Goal: Ask a question

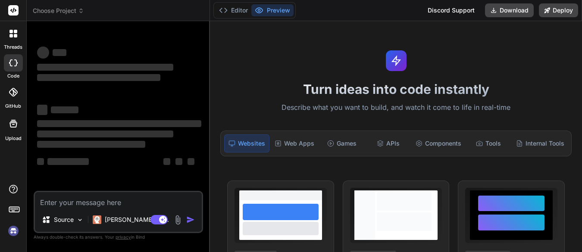
type textarea "x"
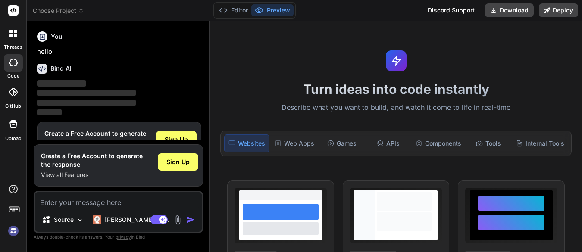
scroll to position [28, 0]
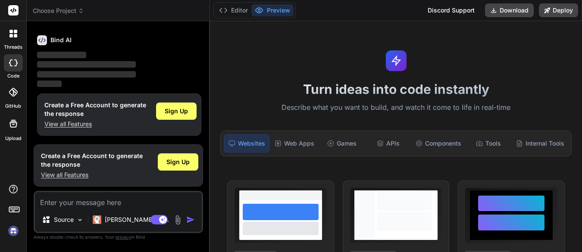
type textarea "h"
type textarea "x"
type textarea "he"
type textarea "x"
type textarea "hel"
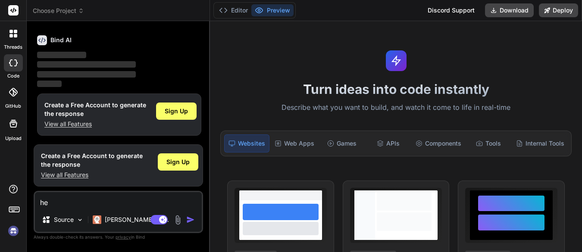
type textarea "x"
type textarea "helo"
type textarea "x"
type textarea "heloo"
type textarea "x"
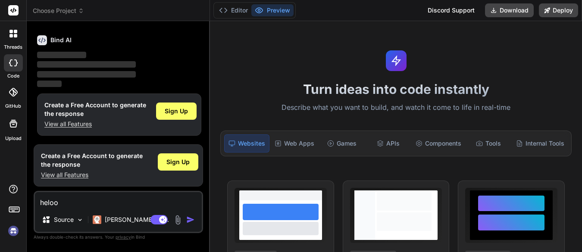
type textarea "heloo"
click at [192, 221] on img "button" at bounding box center [190, 219] width 9 height 9
click at [193, 219] on img "button" at bounding box center [190, 219] width 9 height 9
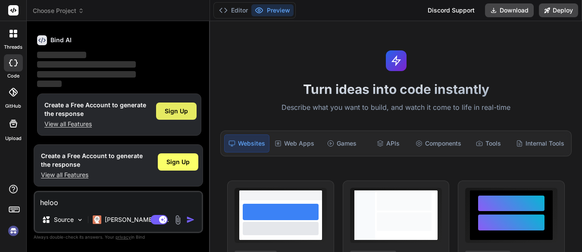
click at [173, 114] on span "Sign Up" at bounding box center [176, 111] width 23 height 9
